Goal: Check status: Check status

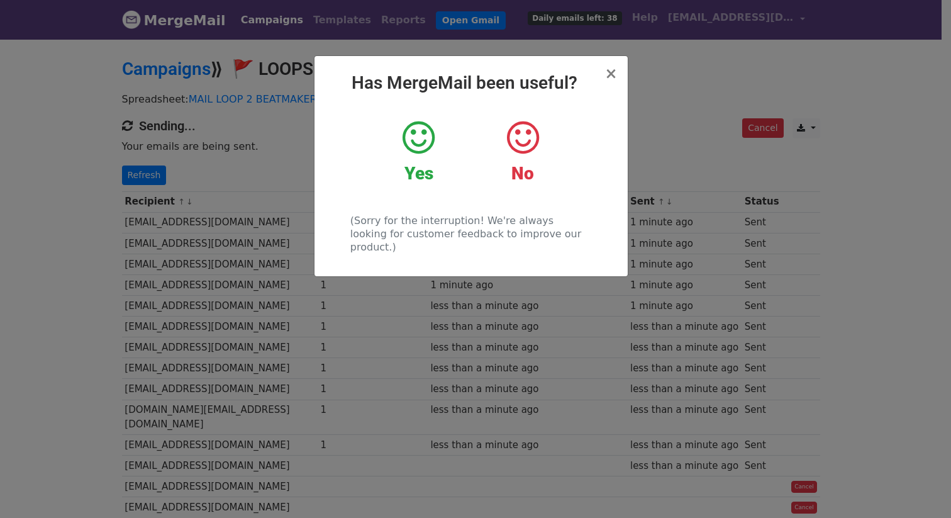
click at [607, 66] on div "× Has MergeMail been useful? Yes No (Sorry for the interruption! We're always l…" at bounding box center [470, 166] width 313 height 220
click at [609, 67] on span "×" at bounding box center [610, 74] width 13 height 18
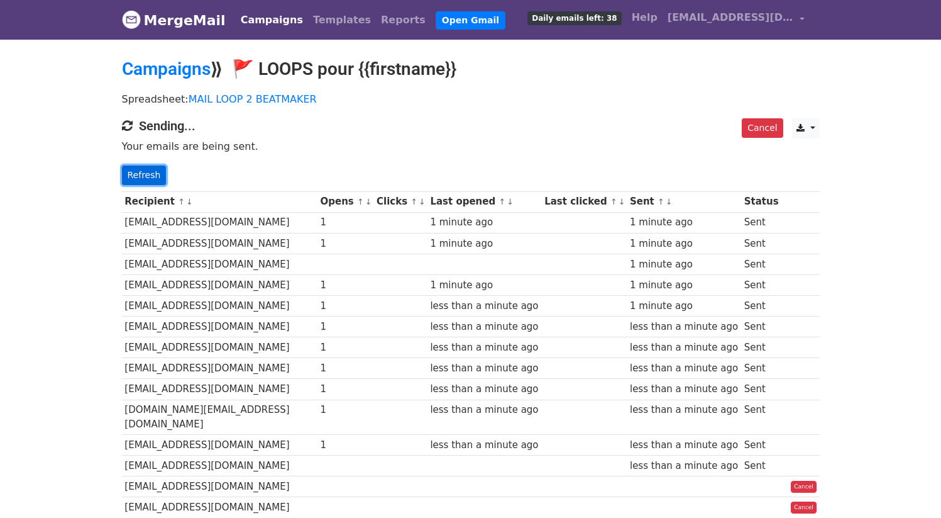
click at [148, 175] on link "Refresh" at bounding box center [144, 174] width 45 height 19
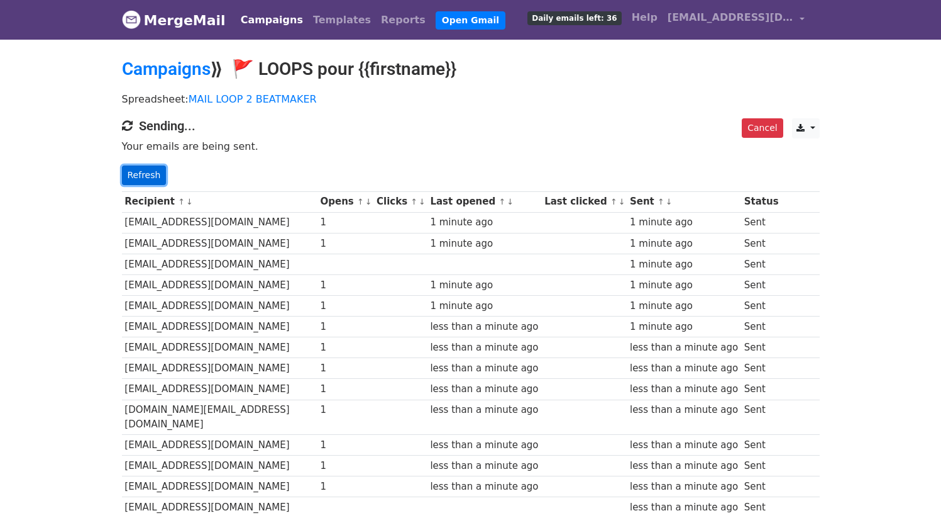
click at [152, 170] on link "Refresh" at bounding box center [144, 174] width 45 height 19
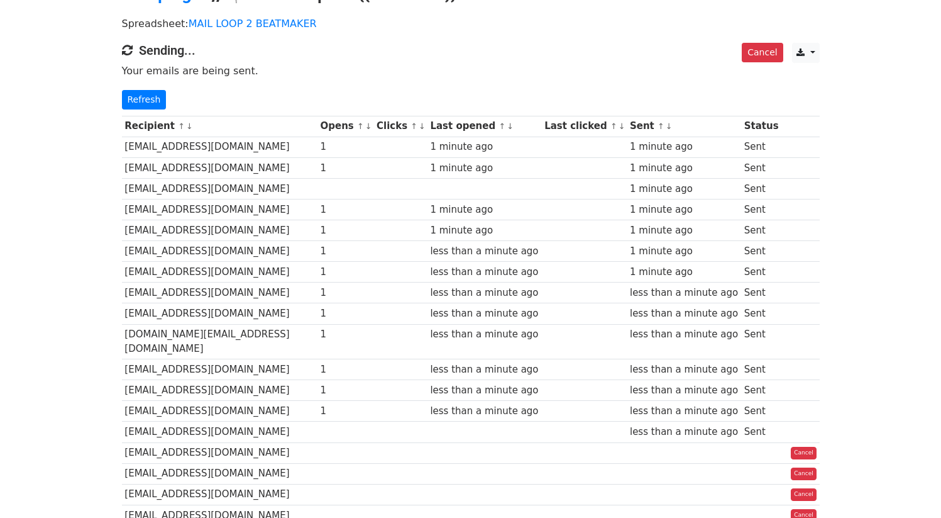
scroll to position [126, 0]
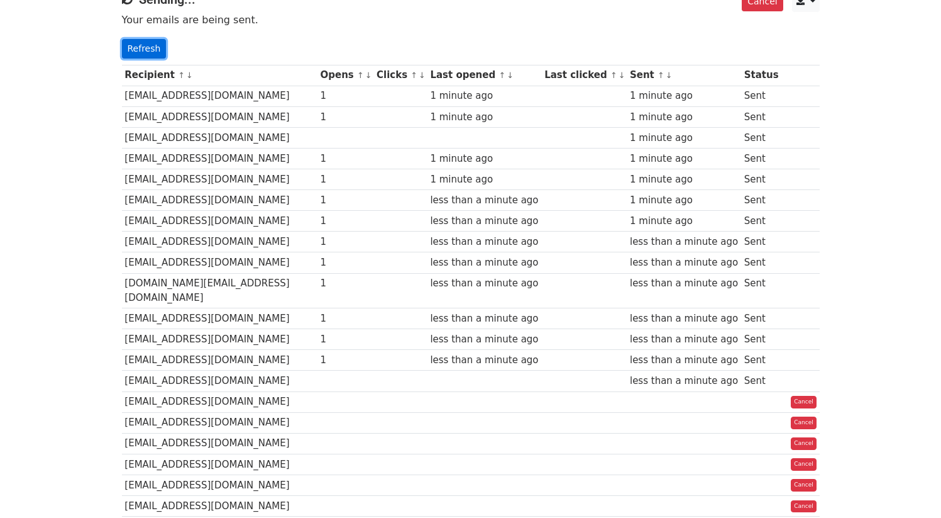
click at [141, 40] on link "Refresh" at bounding box center [144, 48] width 45 height 19
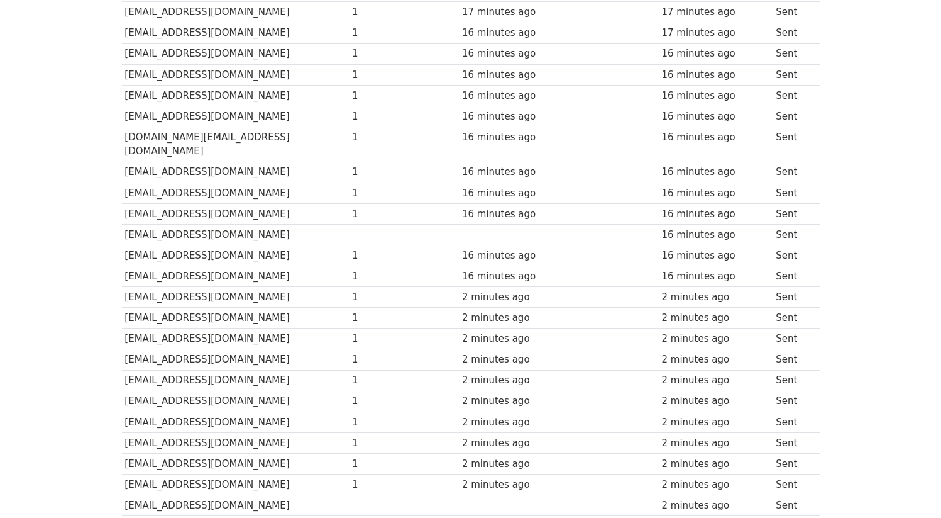
scroll to position [179, 0]
